Goal: Task Accomplishment & Management: Use online tool/utility

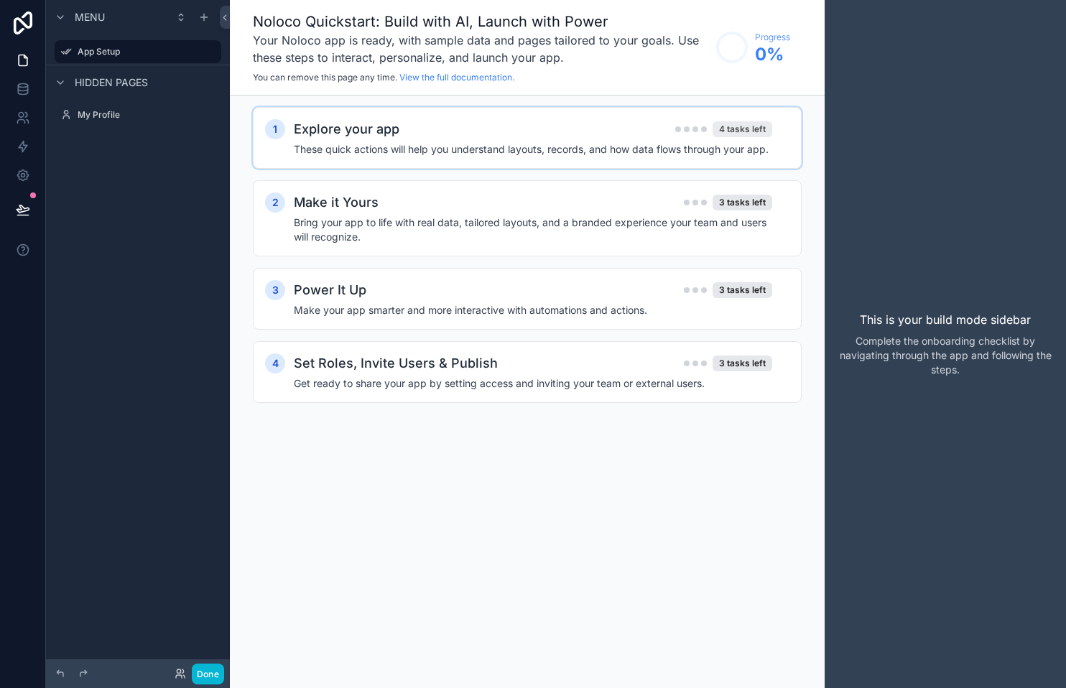
click at [721, 127] on div "4 tasks left" at bounding box center [742, 129] width 60 height 16
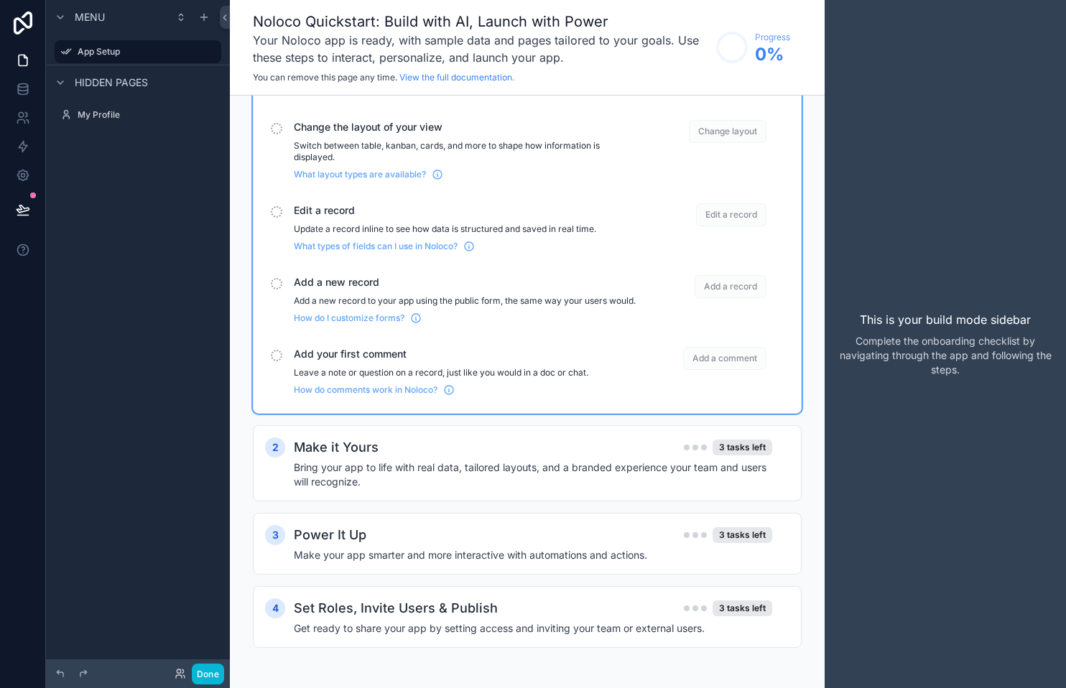
scroll to position [45, 0]
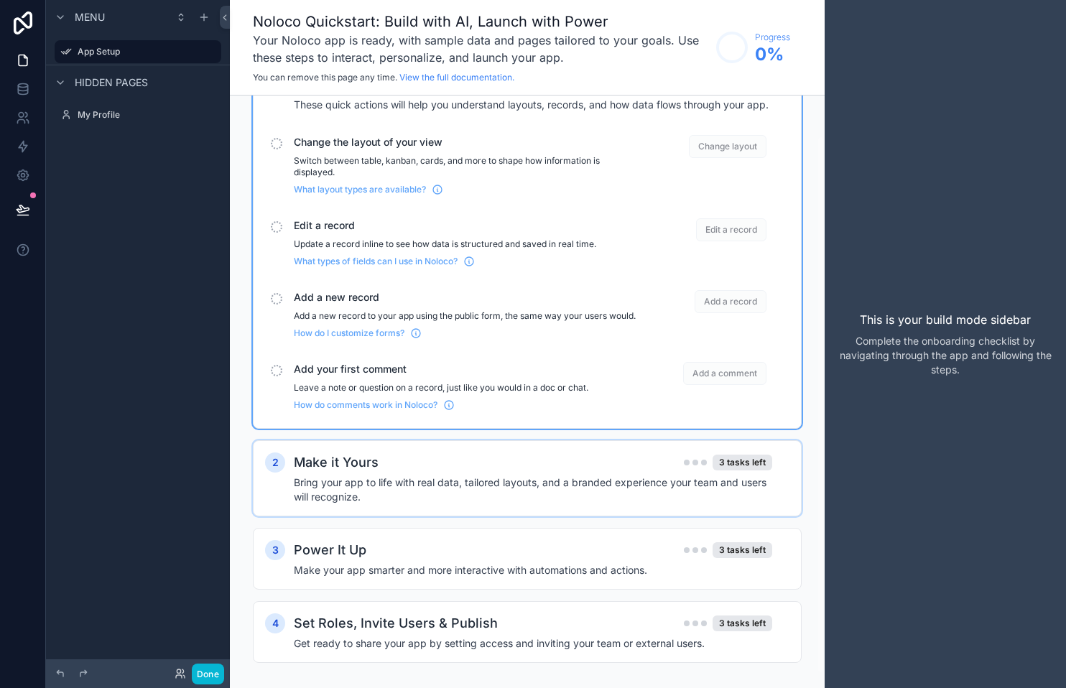
click at [526, 461] on div "Make it Yours 3 tasks left" at bounding box center [533, 462] width 478 height 20
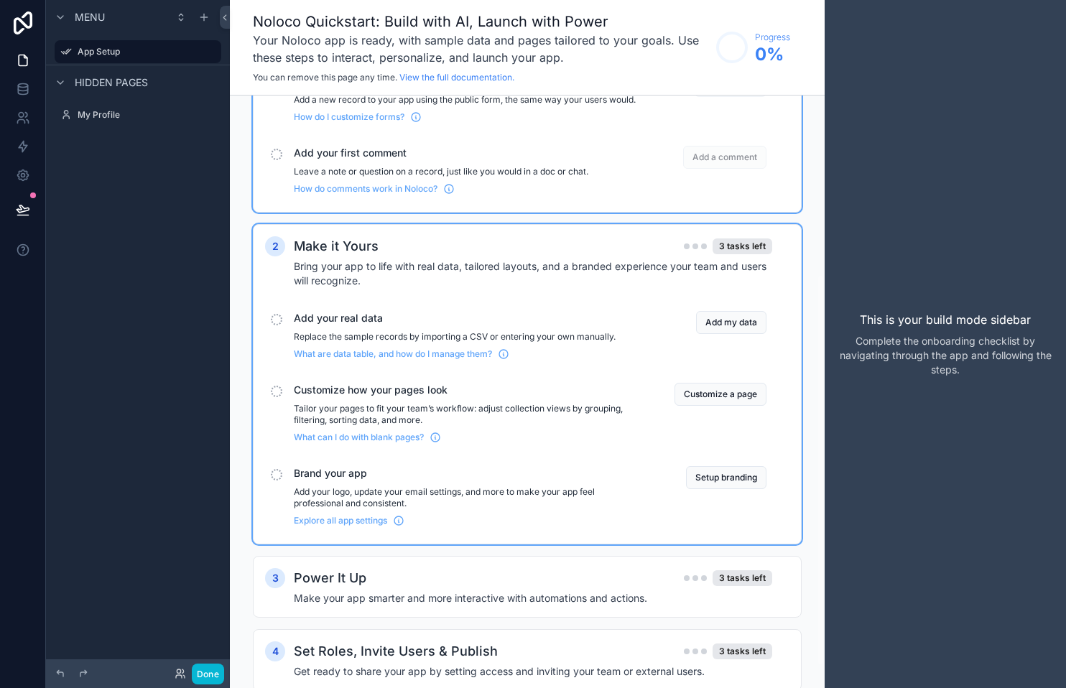
scroll to position [304, 0]
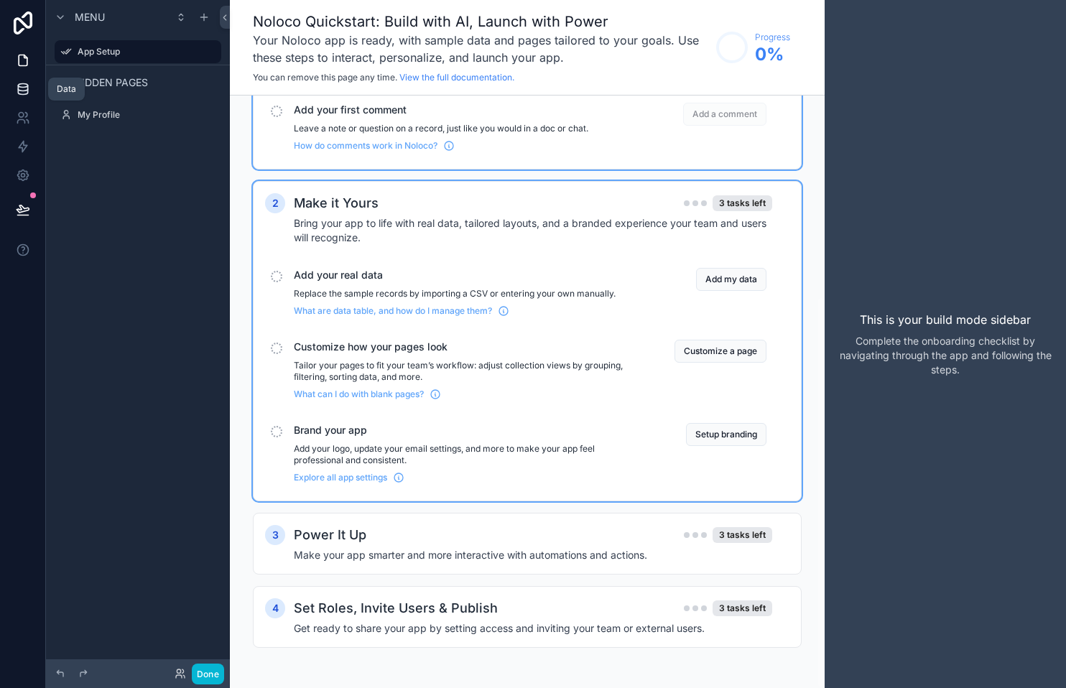
click at [26, 88] on icon at bounding box center [23, 89] width 14 height 14
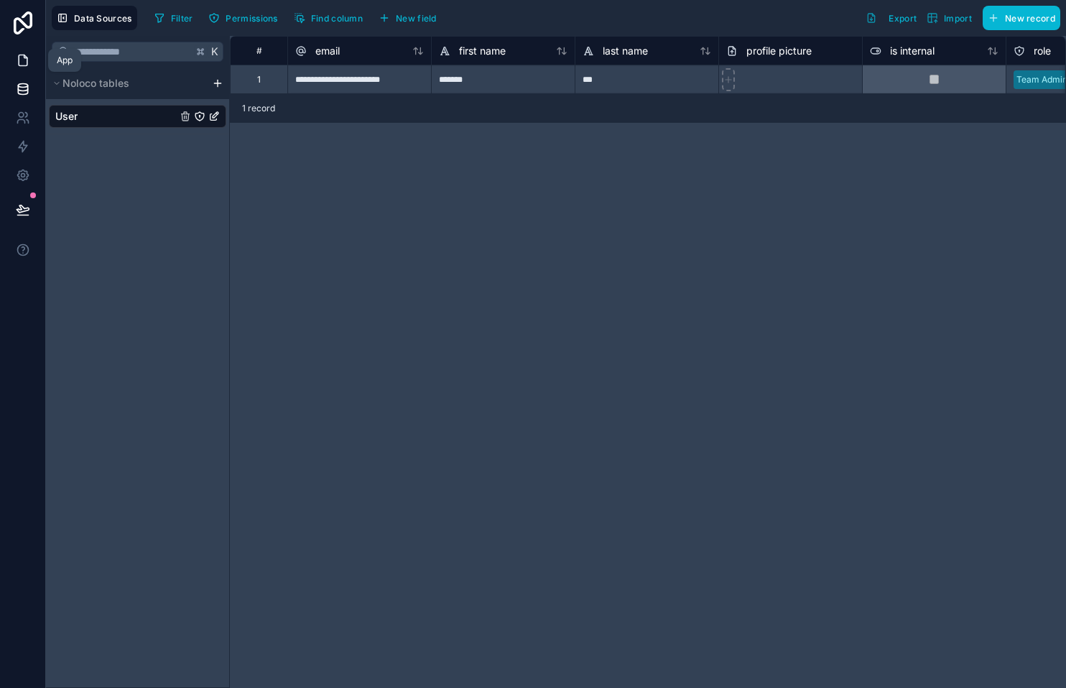
click at [24, 57] on icon at bounding box center [25, 56] width 3 height 3
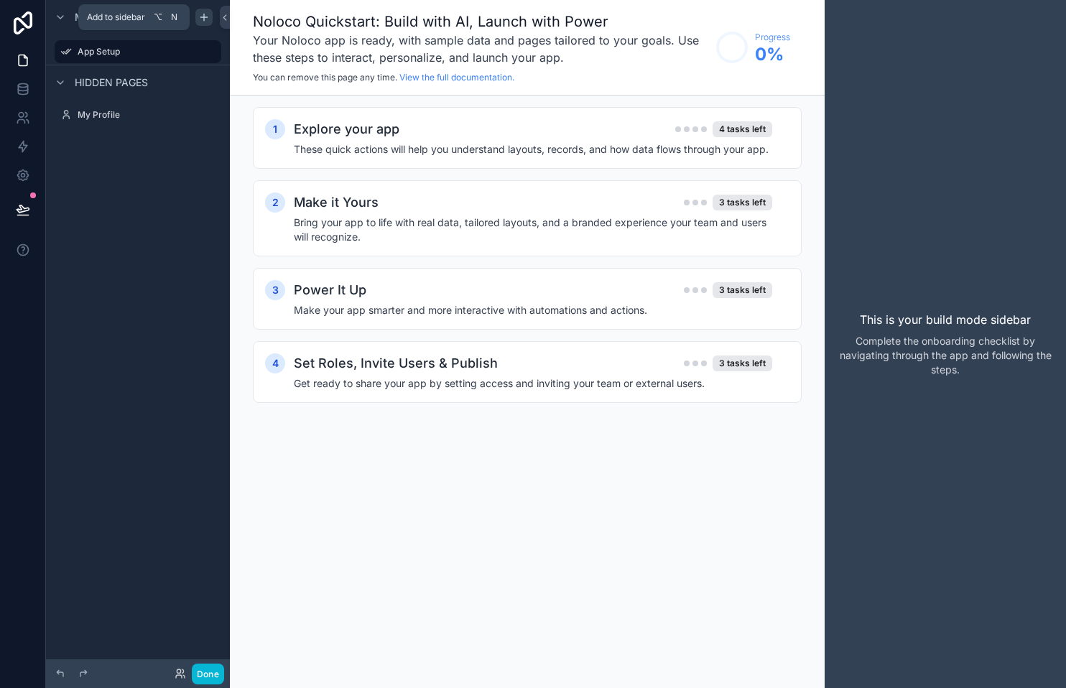
click at [205, 16] on icon "scrollable content" at bounding box center [203, 16] width 11 height 11
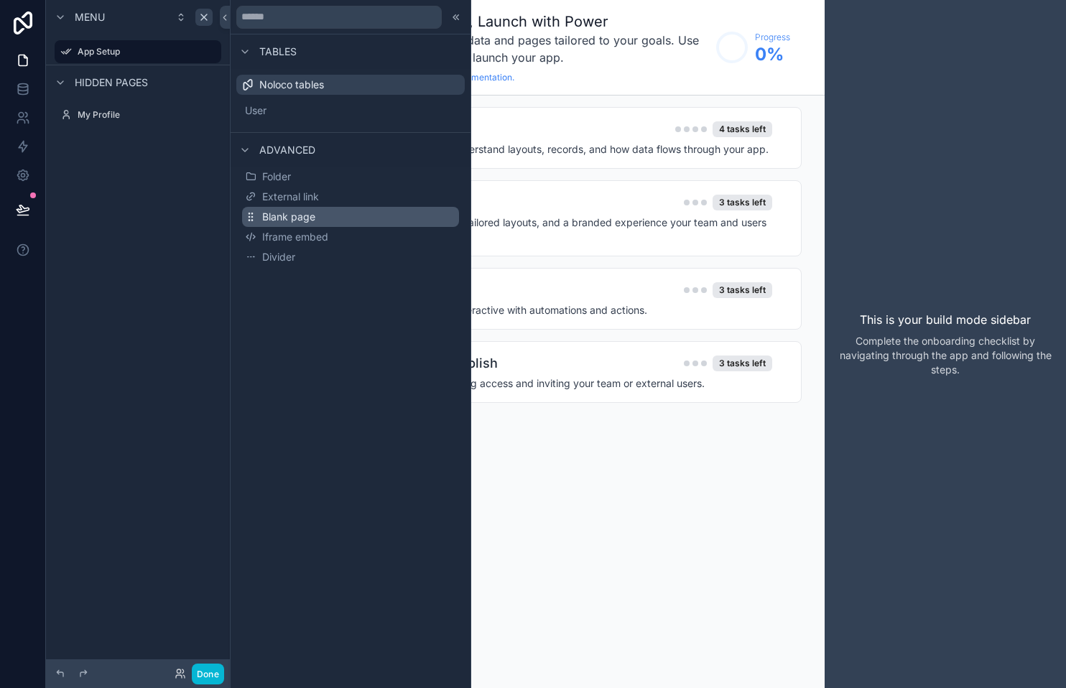
click at [341, 217] on button "Blank page" at bounding box center [350, 217] width 217 height 20
